Goal: Task Accomplishment & Management: Complete application form

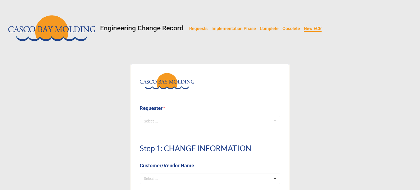
click at [267, 119] on div "Select ... No results found." at bounding box center [210, 121] width 141 height 10
type input "[PERSON_NAME]"
click at [175, 131] on div "[PERSON_NAME]" at bounding box center [210, 131] width 140 height 10
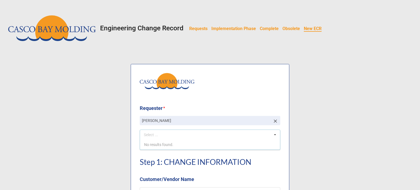
drag, startPoint x: 175, startPoint y: 108, endPoint x: 174, endPoint y: 104, distance: 3.6
click at [175, 107] on b "Requester *" at bounding box center [210, 109] width 141 height 10
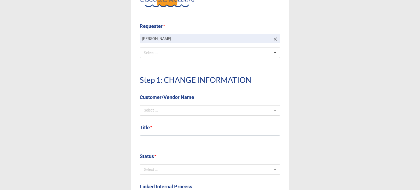
scroll to position [137, 0]
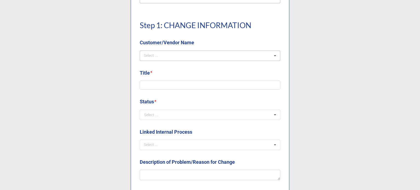
click at [155, 54] on div "Select ..." at bounding box center [154, 55] width 24 height 6
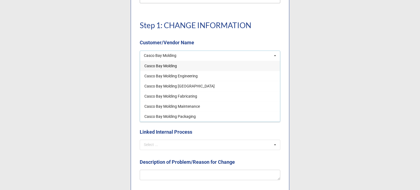
type input "Casco Bay Molding"
click at [169, 67] on span "Casco Bay Molding" at bounding box center [160, 66] width 33 height 4
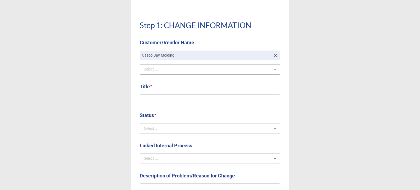
click at [203, 23] on h1 "Step 1: CHANGE INFORMATION" at bounding box center [210, 25] width 141 height 10
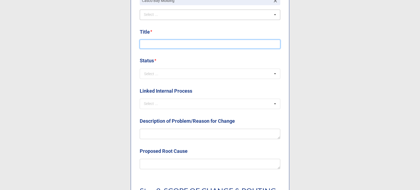
click at [162, 42] on input at bounding box center [210, 44] width 141 height 9
type input "KLS WI Update"
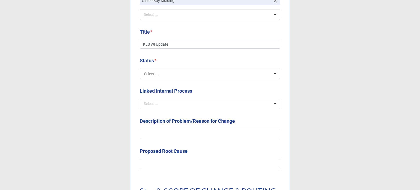
click at [169, 75] on input "text" at bounding box center [210, 74] width 140 height 10
click at [166, 82] on div "(Request)" at bounding box center [210, 84] width 140 height 10
click at [183, 51] on div "Title * KLS WI Update" at bounding box center [210, 40] width 141 height 25
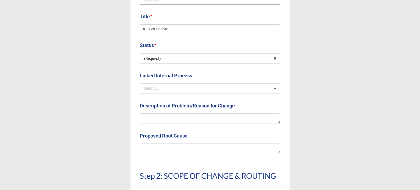
scroll to position [246, 0]
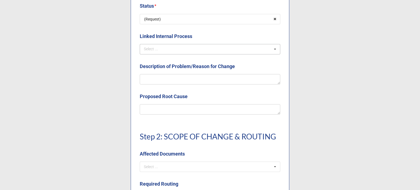
click at [177, 51] on div "Select ... NCMR COMPLAINT CAPA OTHER ECOs" at bounding box center [210, 49] width 141 height 10
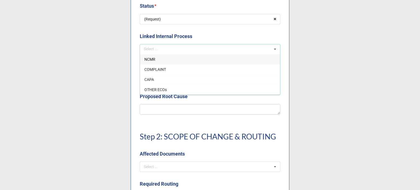
click at [180, 39] on label "Linked Internal Process" at bounding box center [166, 37] width 52 height 8
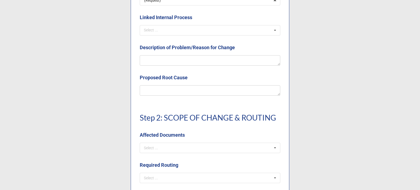
scroll to position [273, 0]
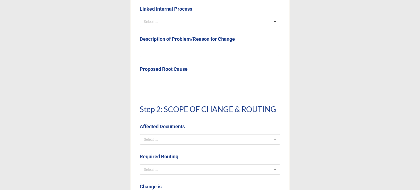
click at [189, 51] on textarea at bounding box center [210, 52] width 141 height 10
type textarea "S"
type textarea "x"
type textarea "St"
type textarea "x"
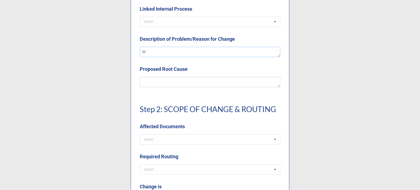
type textarea "Sta"
type textarea "x"
type textarea "Star"
type textarea "x"
type textarea "Start"
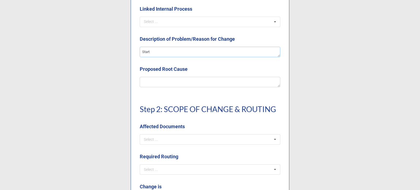
type textarea "x"
type textarea "Start u"
type textarea "x"
type textarea "Start up"
type textarea "x"
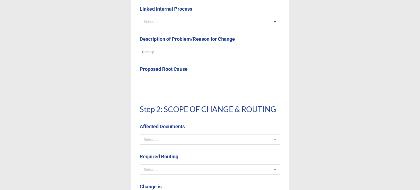
type textarea "Start up p"
type textarea "x"
type textarea "Start up pr"
type textarea "x"
type textarea "Start up pro"
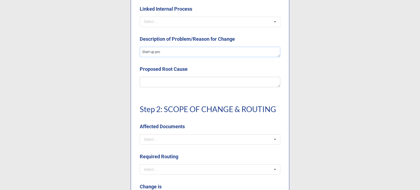
type textarea "x"
type textarea "Start up proc"
type textarea "x"
type textarea "Start up proce"
type textarea "x"
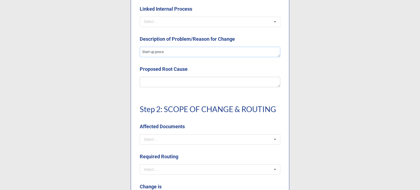
type textarea "Start up proced"
type textarea "x"
type textarea "Start up procedu"
type textarea "x"
type textarea "Start up procedur"
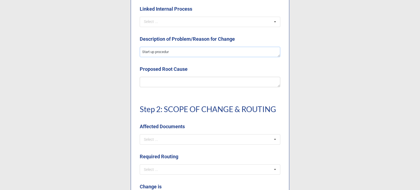
type textarea "x"
type textarea "Start up procedure"
type textarea "x"
type textarea "Start up procedure"
type textarea "x"
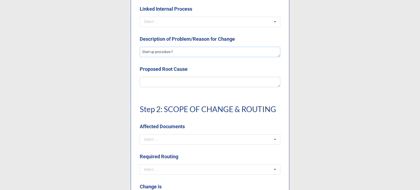
type textarea "Start up procedure fr"
type textarea "x"
type textarea "Start up procedure fro"
type textarea "x"
type textarea "Start up procedure from"
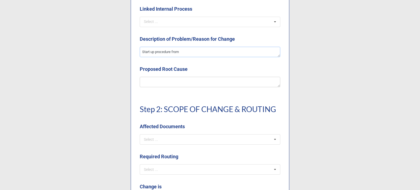
type textarea "x"
type textarea "Start up procedure from"
type textarea "x"
type textarea "Start up procedure from t"
type textarea "x"
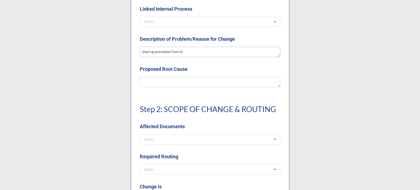
type textarea "Start up procedure from teh"
type textarea "x"
type textarea "Start up procedure from teh"
type textarea "x"
type textarea "Start up procedure from te"
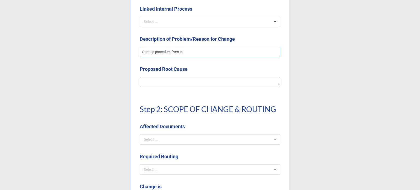
type textarea "x"
type textarea "Start up procedure from t"
type textarea "x"
type textarea "Start up procedure from th"
type textarea "x"
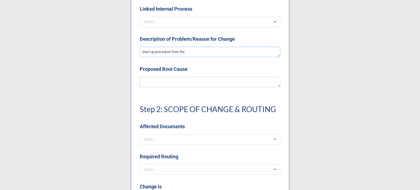
type textarea "Start up procedure from the"
type textarea "x"
type textarea "Start up procedure from the p"
type textarea "x"
type textarea "Start up procedure from the pr"
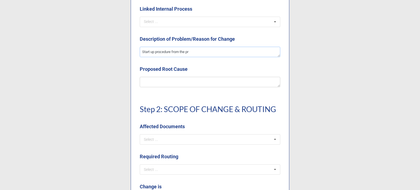
type textarea "x"
type textarea "Start up procedure from the pro"
type textarea "x"
type textarea "Start up procedure from the proc"
type textarea "x"
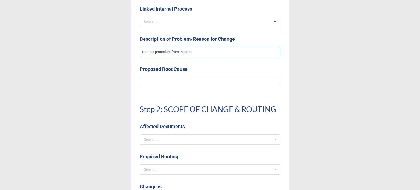
type textarea "Start up procedure from the proce"
type textarea "x"
type textarea "Start up procedure from the proces"
type textarea "x"
type textarea "Start up procedure from the process"
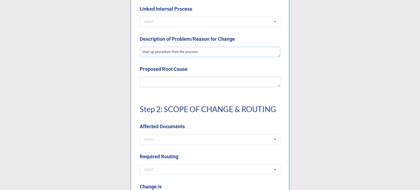
type textarea "x"
type textarea "Start up procedure from the process"
type textarea "x"
type textarea "Start up procedure from the process s"
type textarea "x"
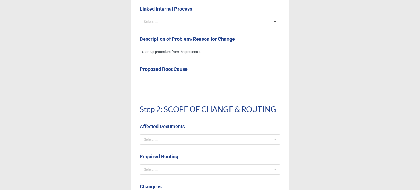
type textarea "Start up procedure from the process st"
type textarea "x"
type textarea "Start up procedure from the process stu"
type textarea "x"
type textarea "Start up procedure from the process stud"
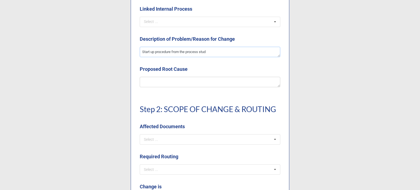
type textarea "x"
type textarea "Start up procedure from the process study"
type textarea "x"
type textarea "Start up procedure from the process study"
type textarea "x"
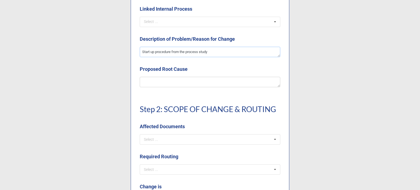
type textarea "Start up procedure from the process study n"
type textarea "x"
type textarea "Start up procedure from the process study ne"
type textarea "x"
type textarea "Start up procedure from the process study nee"
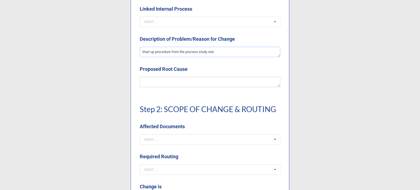
type textarea "x"
type textarea "Start up procedure from the process study need"
type textarea "x"
type textarea "Start up procedure from the process study needs"
type textarea "x"
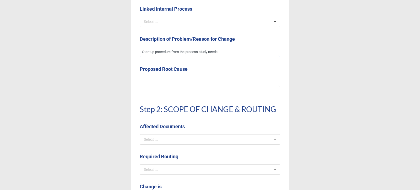
type textarea "Start up procedure from the process study needs"
type textarea "x"
type textarea "Start up procedure from the process study needs t"
type textarea "x"
type textarea "Start up procedure from the process study needs t"
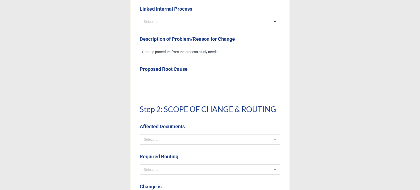
type textarea "x"
type textarea "Start up procedure from the process study needs t o"
type textarea "x"
type textarea "Start up procedure from the process study needs t"
type textarea "x"
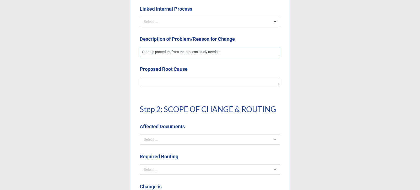
type textarea "Start up procedure from the process study needs to"
type textarea "x"
type textarea "Start up procedure from the process study needs to"
type textarea "x"
type textarea "Start up procedure from the process study needs to b"
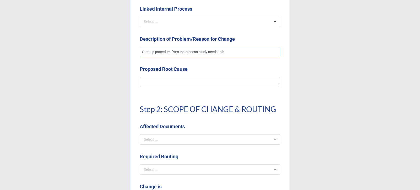
type textarea "x"
type textarea "Start up procedure from the process study needs to be"
type textarea "x"
type textarea "Start up procedure from the process study needs to be"
type textarea "x"
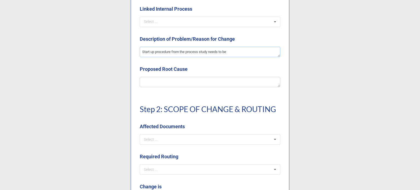
type textarea "Start up procedure from the process study needs to be a"
type textarea "x"
type textarea "Start up procedure from the process study needs to be ad"
type textarea "x"
type textarea "Start up procedure from the process study needs to be add"
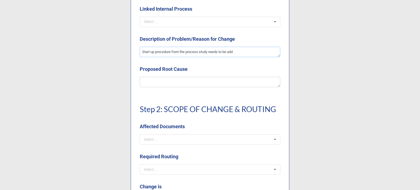
type textarea "x"
type textarea "Start up procedure from the process study needs to be added"
type textarea "x"
type textarea "Start up procedure from the process study needs to be added"
type textarea "x"
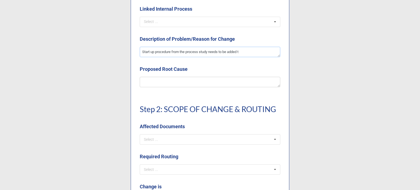
type textarea "Start up procedure from the process study needs to be added to"
type textarea "x"
type textarea "Start up procedure from the process study needs to be added to"
type textarea "x"
type textarea "Start up procedure from the process study needs to be added to t"
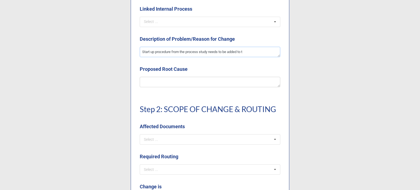
type textarea "x"
type textarea "Start up procedure from the process study needs to be added to th"
type textarea "x"
type textarea "Start up procedure from the process study needs to be added to the"
type textarea "x"
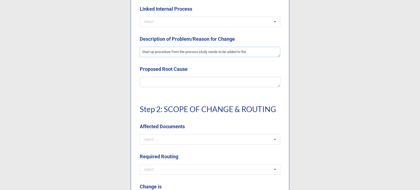
type textarea "Start up procedure from the process study needs to be added to the"
type textarea "x"
type textarea "Start up procedure from the process study needs to be added to the w"
type textarea "x"
type textarea "Start up procedure from the process study needs to be added to the wo"
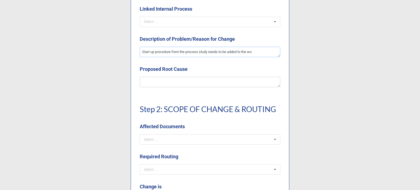
type textarea "x"
type textarea "Start up procedure from the process study needs to be added to the work"
type textarea "x"
type textarea "Start up procedure from the process study needs to be added to the work"
type textarea "x"
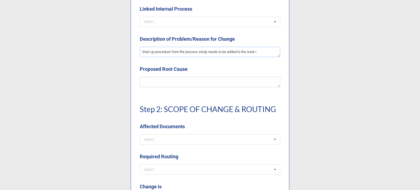
type textarea "Start up procedure from the process study needs to be added to the work in"
type textarea "x"
type textarea "Start up procedure from the process study needs to be added to the work ins"
type textarea "x"
type textarea "Start up procedure from the process study needs to be added to the work inst"
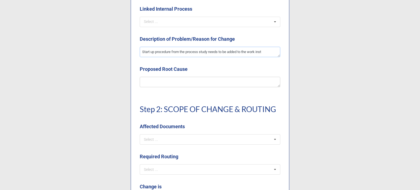
type textarea "x"
type textarea "Start up procedure from the process study needs to be added to the work instr"
type textarea "x"
type textarea "Start up procedure from the process study needs to be added to the work instru"
type textarea "x"
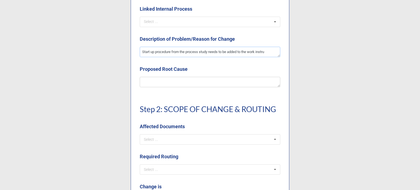
type textarea "Start up procedure from the process study needs to be added to the work instruc"
type textarea "x"
type textarea "Start up procedure from the process study needs to be added to the work instruci"
type textarea "x"
type textarea "Start up procedure from the process study needs to be added to the work instruc"
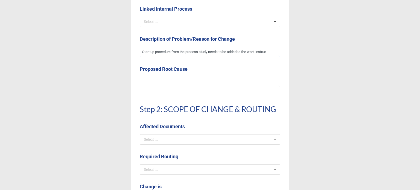
type textarea "x"
type textarea "Start up procedure from the process study needs to be added to the work instruct"
type textarea "x"
type textarea "Start up procedure from the process study needs to be added to the work instruc…"
type textarea "x"
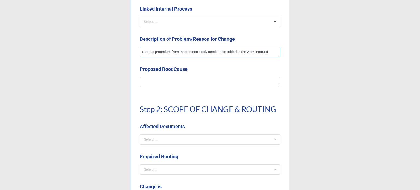
type textarea "Start up procedure from the process study needs to be added to the work instruc…"
type textarea "x"
type textarea "Start up procedure from the process study needs to be added to the work instruc…"
type textarea "x"
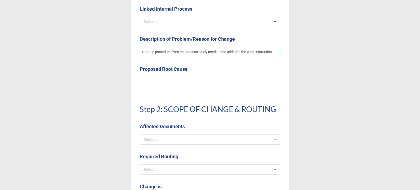
type textarea "Start up procedure from the process study needs to be added to the work instruc…"
type textarea "x"
type textarea "Start up procedure from the process study needs to be added to the work instruc…"
click at [186, 83] on textarea at bounding box center [210, 82] width 141 height 10
type textarea "x"
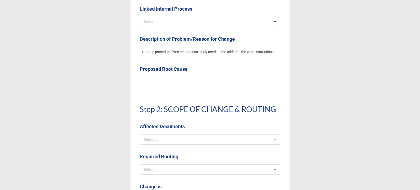
type textarea "T"
type textarea "x"
type textarea "Th"
type textarea "x"
type textarea "The"
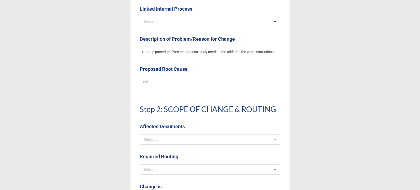
type textarea "x"
type textarea "The"
type textarea "x"
type textarea "The p"
type textarea "x"
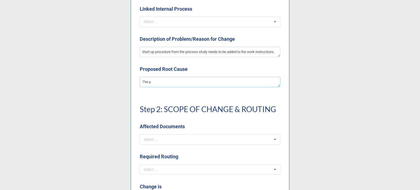
type textarea "The pr"
type textarea "x"
type textarea "The pro"
type textarea "x"
type textarea "The proc"
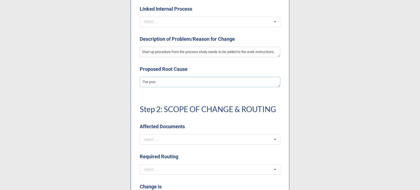
type textarea "x"
type textarea "The proce"
type textarea "x"
type textarea "The proces"
type textarea "x"
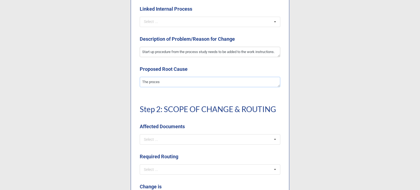
type textarea "The process"
type textarea "x"
type textarea "The process"
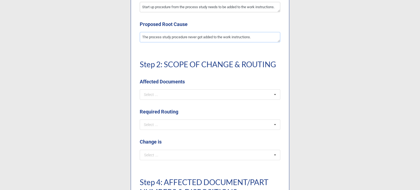
scroll to position [328, 0]
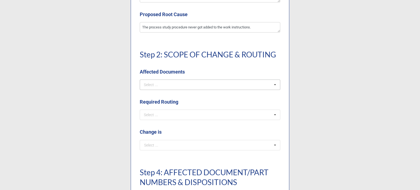
click at [194, 87] on div "Select ... SOPs/Quality Manual WIs Production Docs DWGs/Tooling/Labeling FRM De…" at bounding box center [210, 85] width 141 height 10
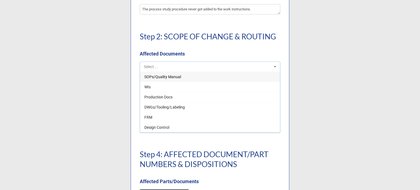
scroll to position [355, 0]
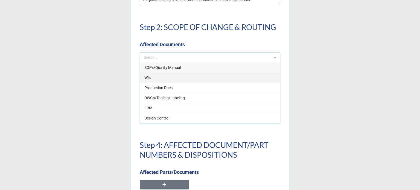
click at [160, 75] on div "WIs" at bounding box center [210, 77] width 140 height 10
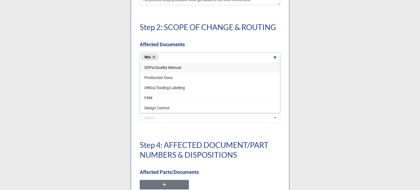
click at [179, 38] on div "Step 2: SCOPE OF CHANGE & ROUTING Affected Documents" at bounding box center [210, 32] width 141 height 39
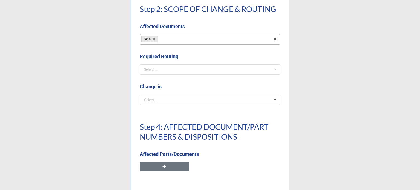
scroll to position [383, 0]
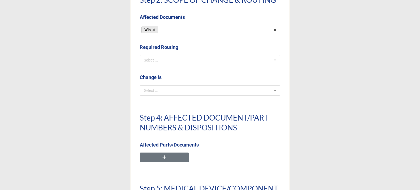
click at [173, 60] on div "Select ... No results found." at bounding box center [210, 60] width 141 height 10
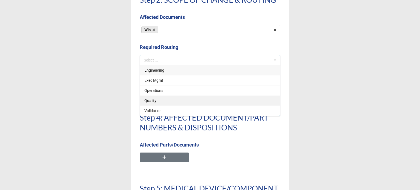
click at [166, 99] on div "Quality" at bounding box center [210, 100] width 140 height 10
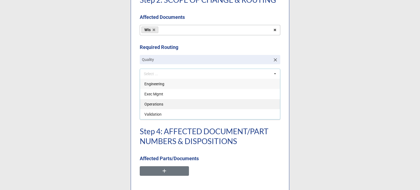
click at [168, 103] on div "Operations" at bounding box center [210, 104] width 140 height 10
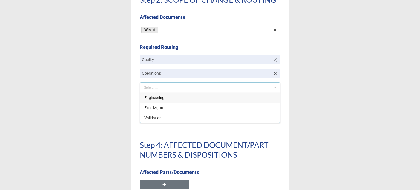
click at [179, 43] on b "Required Routing" at bounding box center [210, 48] width 141 height 10
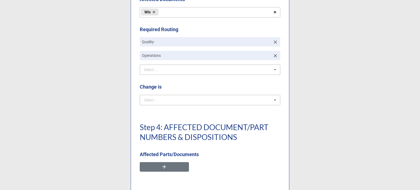
scroll to position [410, 0]
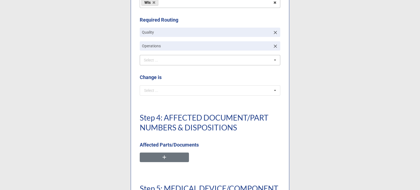
click at [159, 89] on input "text" at bounding box center [210, 91] width 140 height 10
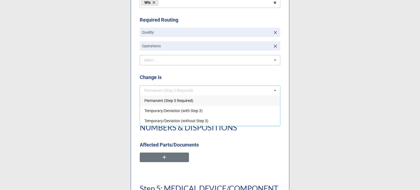
click at [163, 99] on span "Permanent (Step 3 Required)" at bounding box center [168, 100] width 49 height 4
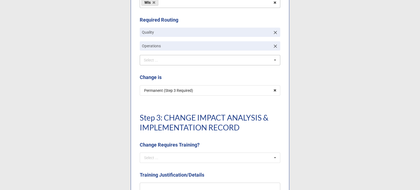
click at [180, 76] on b "Change is" at bounding box center [210, 79] width 141 height 10
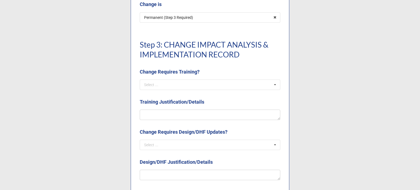
scroll to position [492, 0]
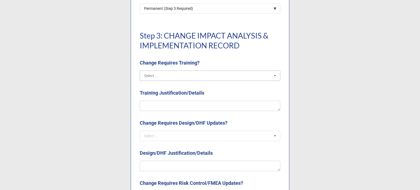
click at [179, 74] on input "text" at bounding box center [210, 76] width 140 height 10
drag, startPoint x: 164, startPoint y: 88, endPoint x: 165, endPoint y: 97, distance: 8.4
click at [163, 88] on div "Yes" at bounding box center [210, 86] width 140 height 10
click at [167, 103] on textarea at bounding box center [210, 106] width 141 height 10
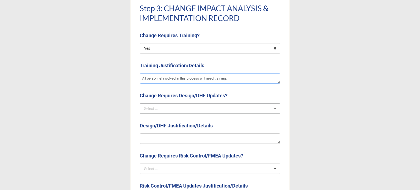
scroll to position [547, 0]
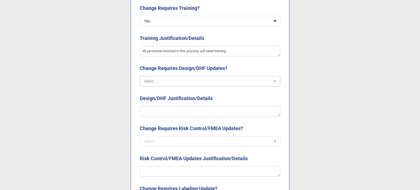
click at [159, 79] on input "text" at bounding box center [210, 81] width 140 height 10
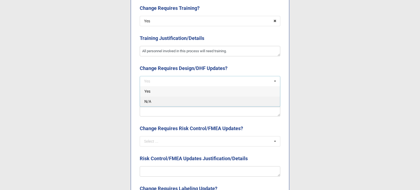
click at [162, 104] on div "N/A" at bounding box center [210, 101] width 140 height 10
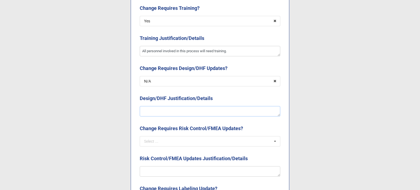
click at [162, 109] on textarea at bounding box center [210, 111] width 141 height 10
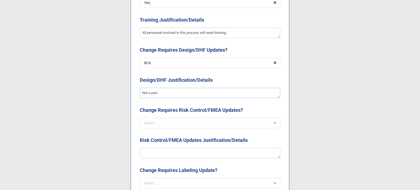
scroll to position [574, 0]
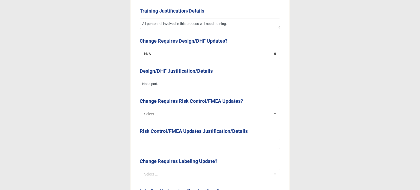
click at [168, 113] on input "text" at bounding box center [210, 114] width 140 height 10
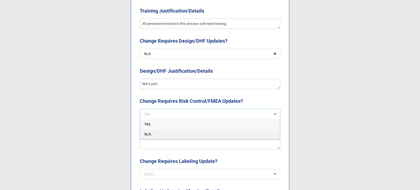
click at [165, 135] on div "N/A" at bounding box center [210, 134] width 140 height 10
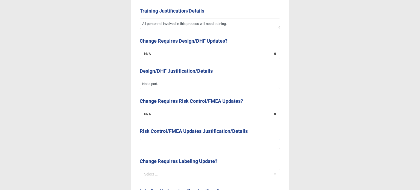
click at [164, 140] on textarea at bounding box center [210, 144] width 141 height 10
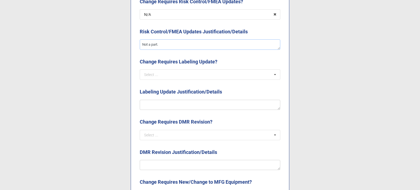
scroll to position [684, 0]
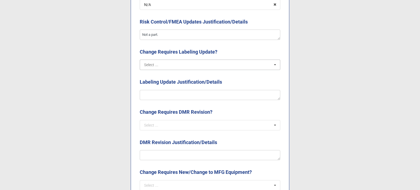
click at [174, 68] on input "text" at bounding box center [210, 65] width 140 height 10
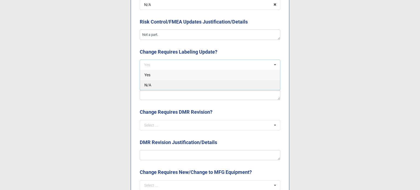
click at [176, 85] on div "N/A" at bounding box center [210, 85] width 140 height 10
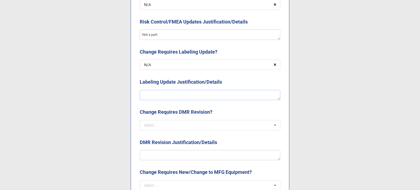
click at [176, 91] on textarea at bounding box center [210, 95] width 141 height 10
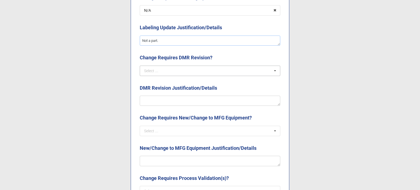
scroll to position [738, 0]
click at [177, 70] on input "text" at bounding box center [210, 71] width 140 height 10
click at [179, 96] on textarea at bounding box center [210, 100] width 141 height 10
click at [165, 69] on input "text" at bounding box center [210, 71] width 140 height 10
drag, startPoint x: 159, startPoint y: 91, endPoint x: 160, endPoint y: 101, distance: 10.2
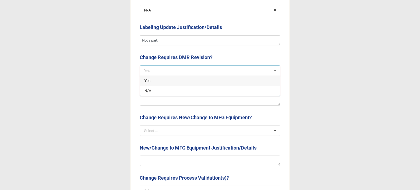
click at [159, 91] on div "N/A" at bounding box center [210, 91] width 140 height 10
click at [161, 101] on textarea at bounding box center [210, 100] width 141 height 10
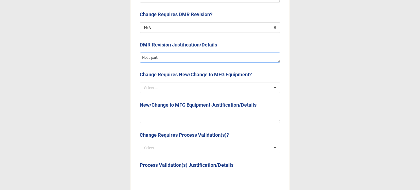
scroll to position [793, 0]
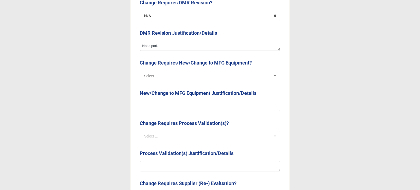
click at [180, 75] on input "text" at bounding box center [210, 76] width 140 height 10
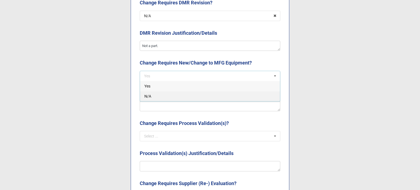
click at [179, 93] on div "N/A" at bounding box center [210, 96] width 140 height 10
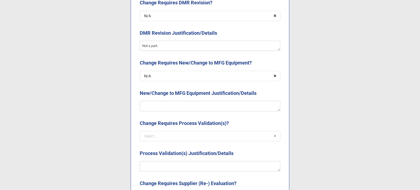
click at [179, 100] on div "New/Change to MFG Equipment Justification/Details" at bounding box center [210, 94] width 141 height 11
click at [178, 108] on textarea at bounding box center [210, 106] width 141 height 10
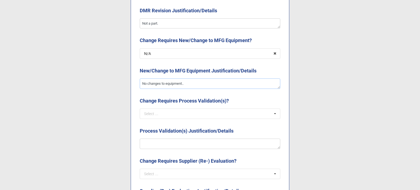
scroll to position [848, 0]
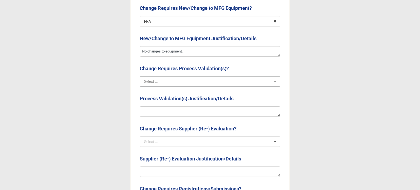
click at [179, 82] on input "text" at bounding box center [210, 82] width 140 height 10
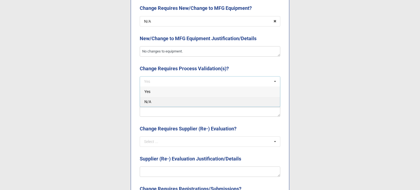
click at [177, 101] on div "N/A" at bounding box center [210, 102] width 140 height 10
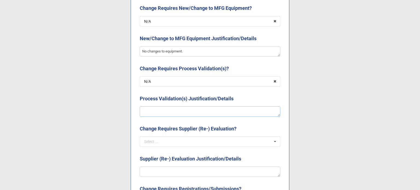
click at [177, 111] on textarea at bounding box center [210, 111] width 141 height 10
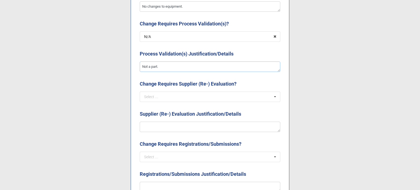
scroll to position [930, 0]
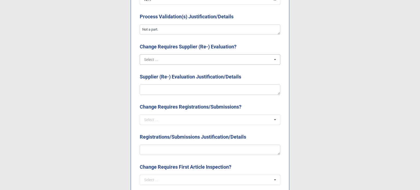
click at [154, 63] on input "text" at bounding box center [210, 60] width 140 height 10
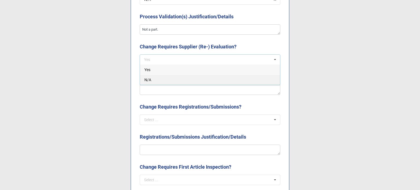
click at [157, 81] on div "N/A" at bounding box center [210, 80] width 140 height 10
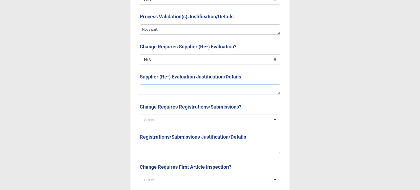
click at [157, 85] on textarea at bounding box center [210, 89] width 141 height 10
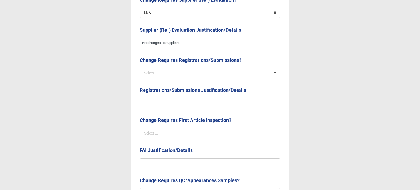
scroll to position [984, 0]
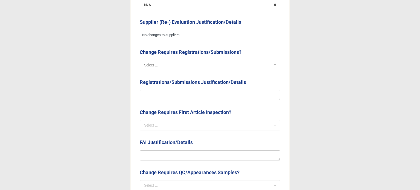
click at [169, 64] on input "text" at bounding box center [210, 65] width 140 height 10
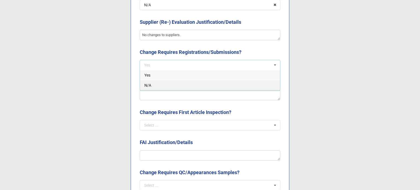
click at [162, 83] on div "N/A" at bounding box center [210, 85] width 140 height 10
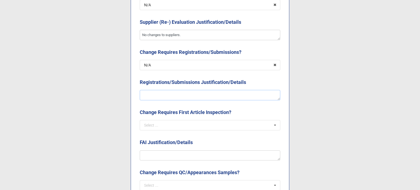
click at [163, 92] on textarea at bounding box center [210, 95] width 141 height 10
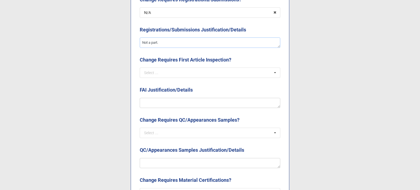
scroll to position [1039, 0]
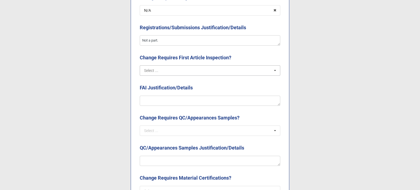
click at [185, 66] on input "text" at bounding box center [210, 71] width 140 height 10
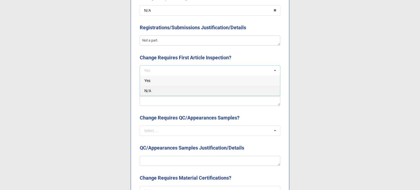
click at [186, 87] on div "N/A" at bounding box center [210, 91] width 140 height 10
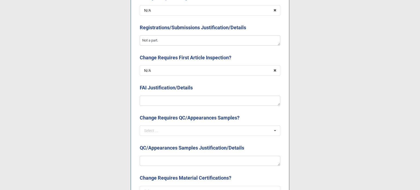
click at [186, 96] on div at bounding box center [210, 101] width 141 height 10
click at [187, 97] on textarea at bounding box center [210, 101] width 141 height 10
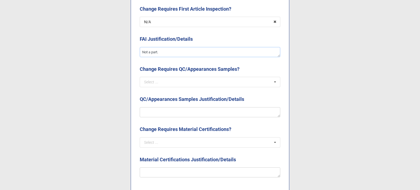
scroll to position [1094, 0]
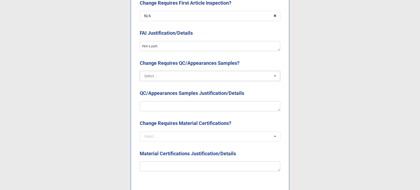
click at [179, 74] on input "text" at bounding box center [210, 76] width 140 height 10
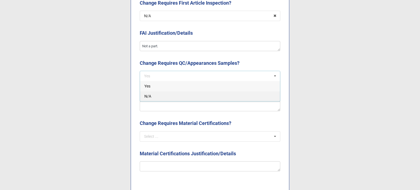
click at [176, 98] on div "N/A" at bounding box center [210, 96] width 140 height 10
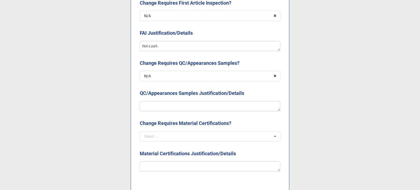
click at [175, 101] on div "QC/Appearances Samples Justification/Details" at bounding box center [210, 94] width 141 height 11
click at [177, 103] on textarea at bounding box center [210, 106] width 141 height 10
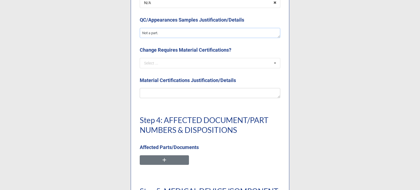
scroll to position [1176, 0]
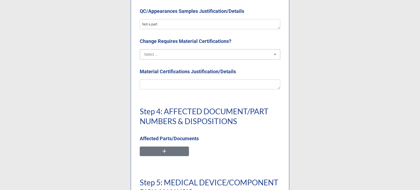
click at [181, 59] on input "text" at bounding box center [210, 54] width 140 height 10
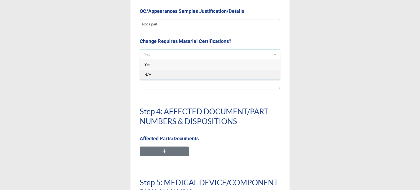
click at [175, 77] on div "N/A" at bounding box center [210, 74] width 140 height 10
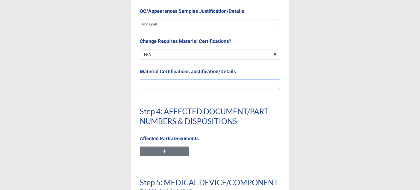
click at [175, 82] on textarea at bounding box center [210, 84] width 141 height 10
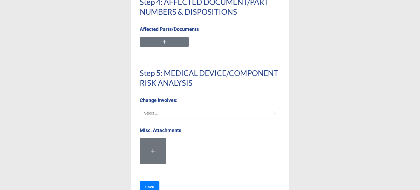
click at [176, 110] on input "text" at bounding box center [210, 113] width 140 height 10
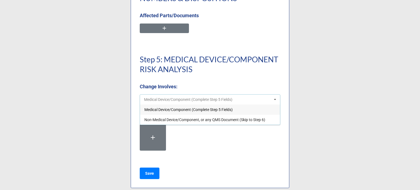
scroll to position [1306, 0]
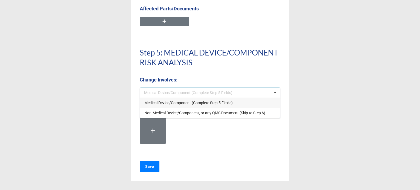
click at [173, 113] on span "Non-Medical Device/Component, or any QMS Document (Skip to Step 6)" at bounding box center [204, 113] width 121 height 4
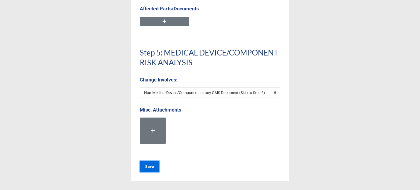
click at [152, 166] on b "Save" at bounding box center [149, 167] width 9 height 6
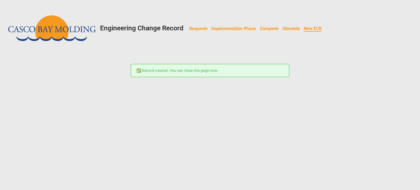
click at [200, 28] on b "Requests" at bounding box center [198, 28] width 18 height 5
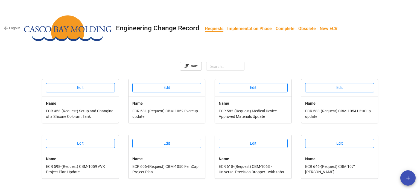
scroll to position [209, 0]
